Goal: Task Accomplishment & Management: Manage account settings

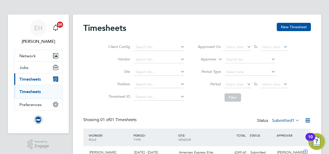
scroll to position [32, 0]
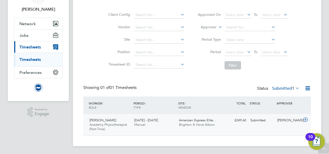
click at [305, 118] on icon at bounding box center [306, 120] width 6 height 4
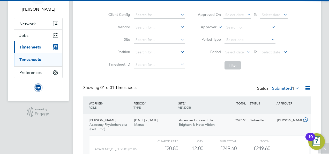
scroll to position [80, 0]
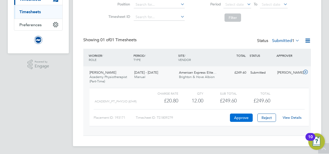
click at [244, 117] on button "Approve" at bounding box center [241, 117] width 23 height 8
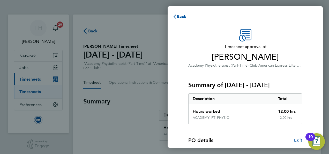
scroll to position [79, 0]
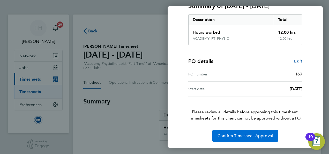
click at [229, 135] on span "Confirm Timesheet Approval" at bounding box center [245, 135] width 55 height 5
